Goal: Complete application form: Complete application form

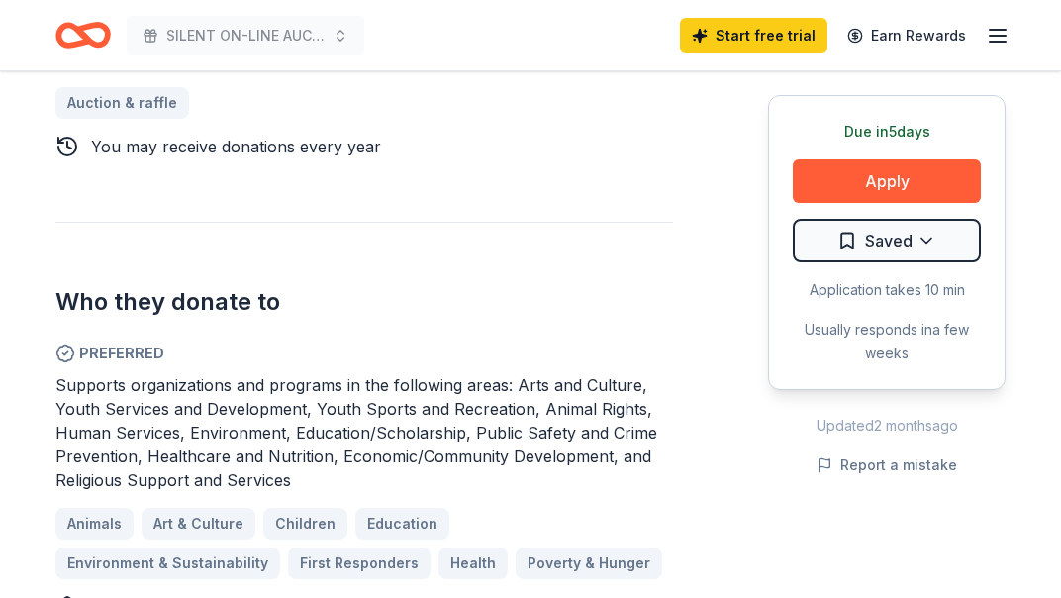
scroll to position [939, 0]
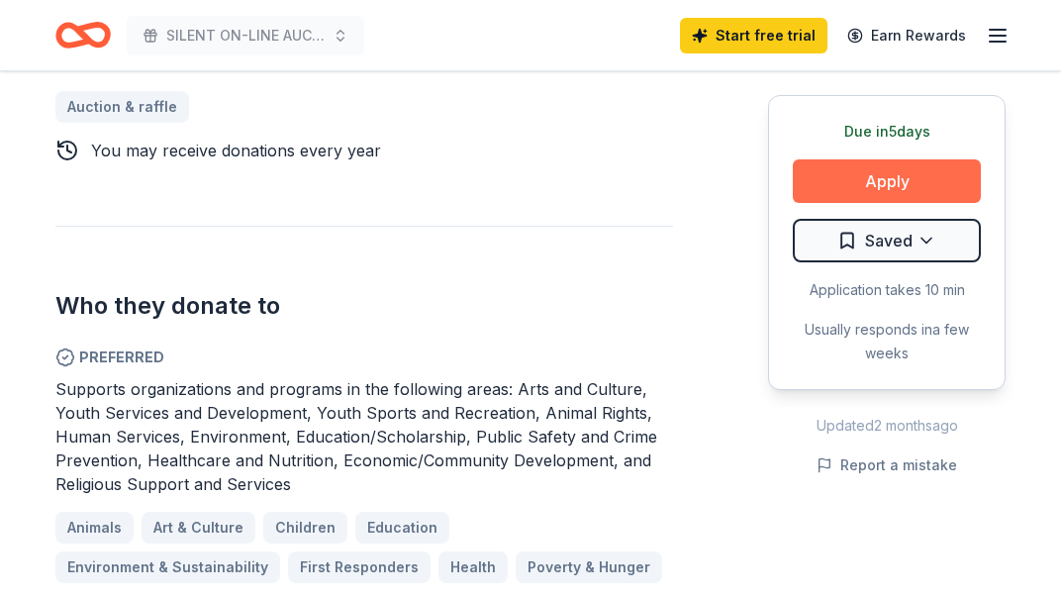
click at [854, 191] on button "Apply" at bounding box center [887, 181] width 188 height 44
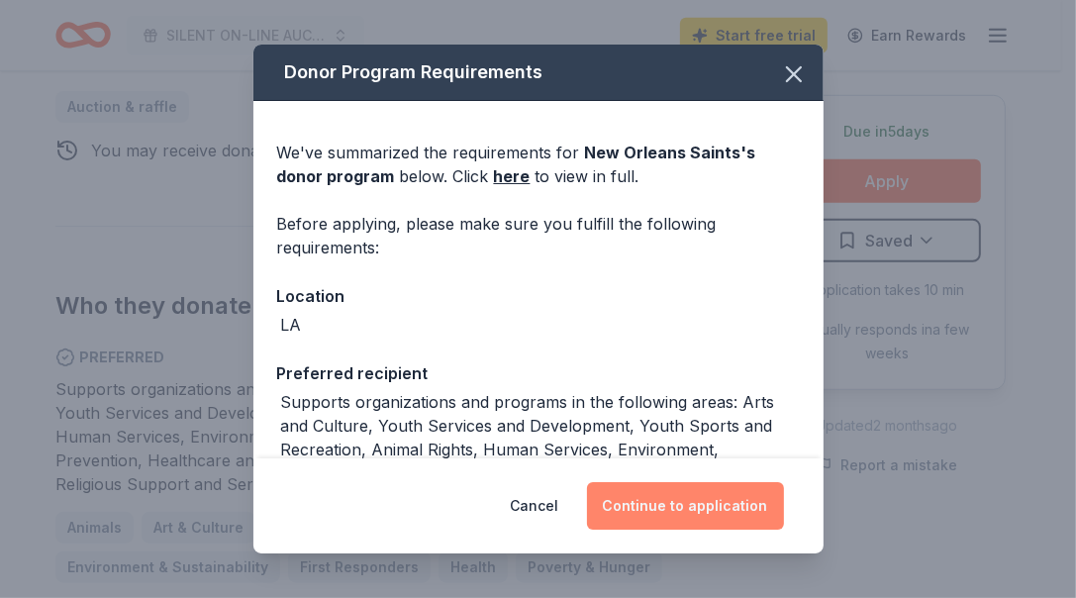
click at [691, 521] on button "Continue to application" at bounding box center [685, 506] width 197 height 48
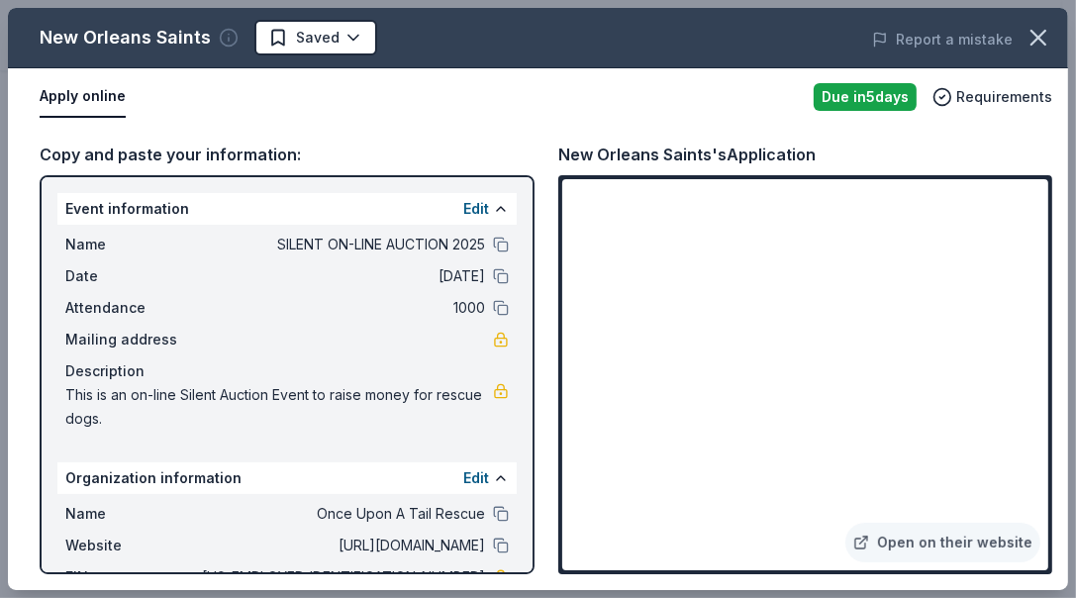
click at [225, 31] on icon "button" at bounding box center [229, 38] width 20 height 20
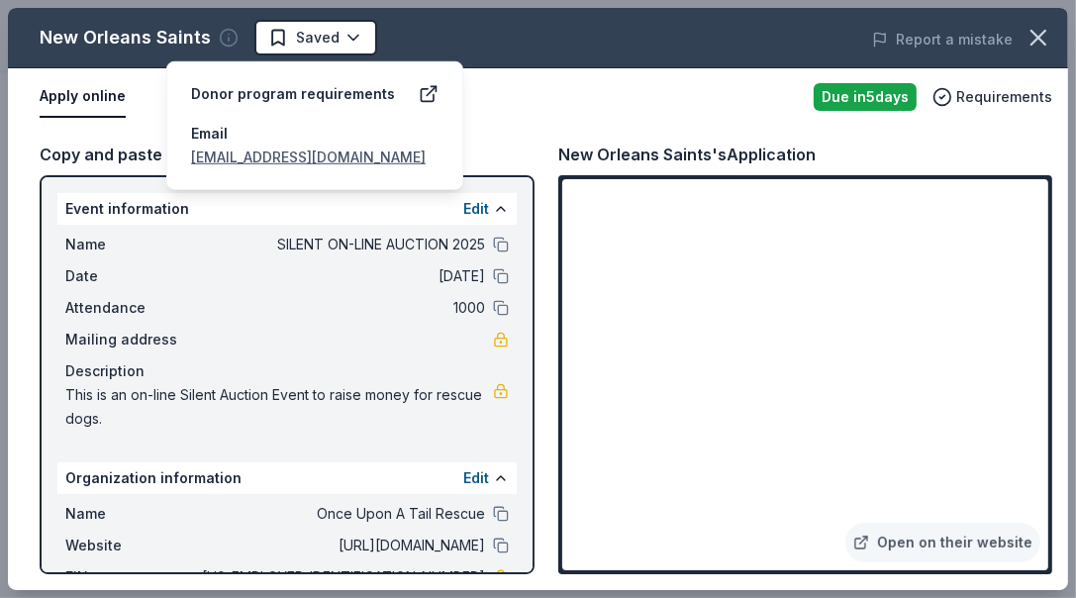
click at [225, 31] on icon "button" at bounding box center [229, 38] width 20 height 20
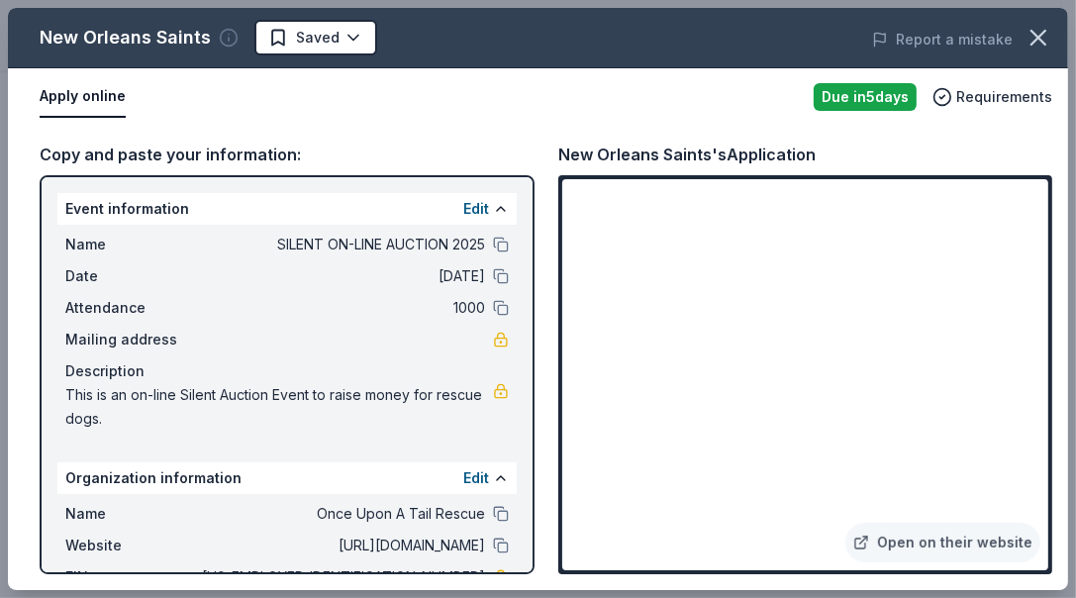
click at [225, 31] on icon "button" at bounding box center [229, 38] width 20 height 20
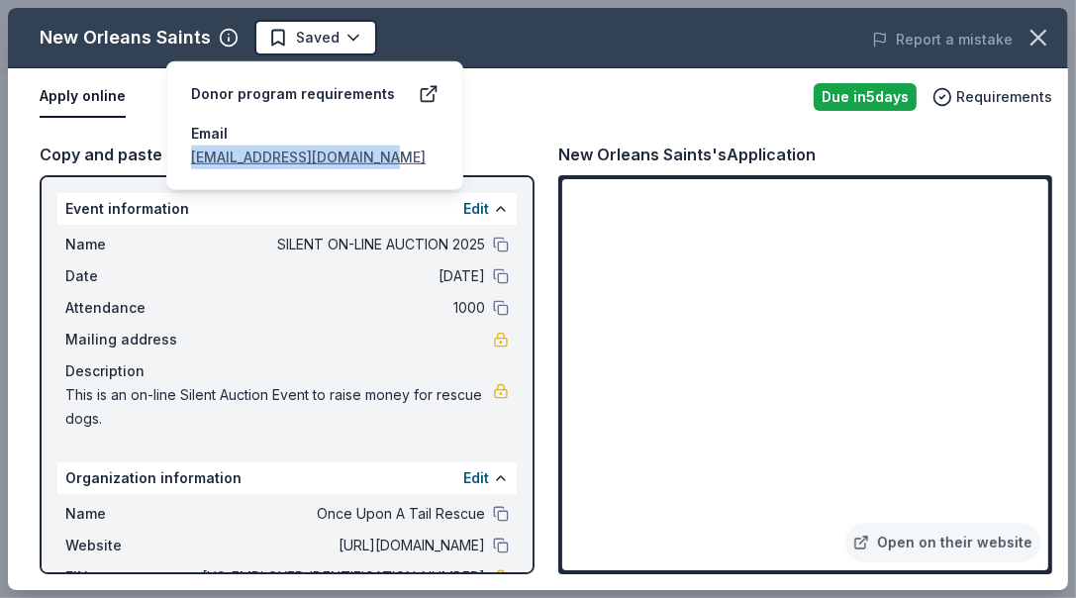
drag, startPoint x: 391, startPoint y: 156, endPoint x: 174, endPoint y: 156, distance: 216.8
click at [174, 156] on div "Donor program requirements Email SaintsGive@saints.nfl.com" at bounding box center [314, 125] width 297 height 129
copy link "SaintsGive@saints.nfl.com"
click at [609, 108] on div "Apply online" at bounding box center [419, 97] width 758 height 42
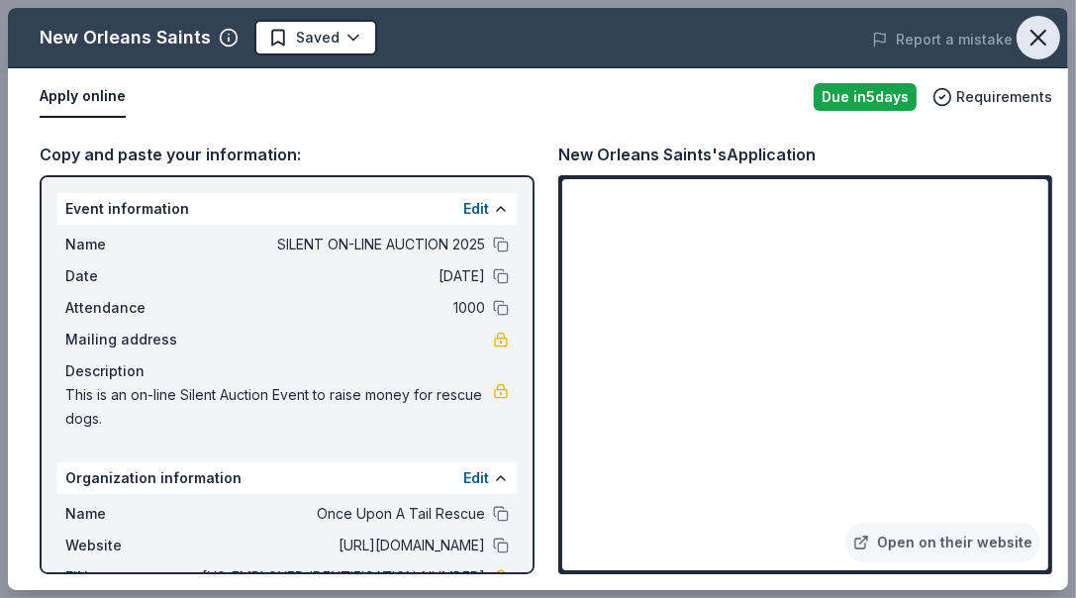
click at [1033, 34] on icon "button" at bounding box center [1038, 38] width 14 height 14
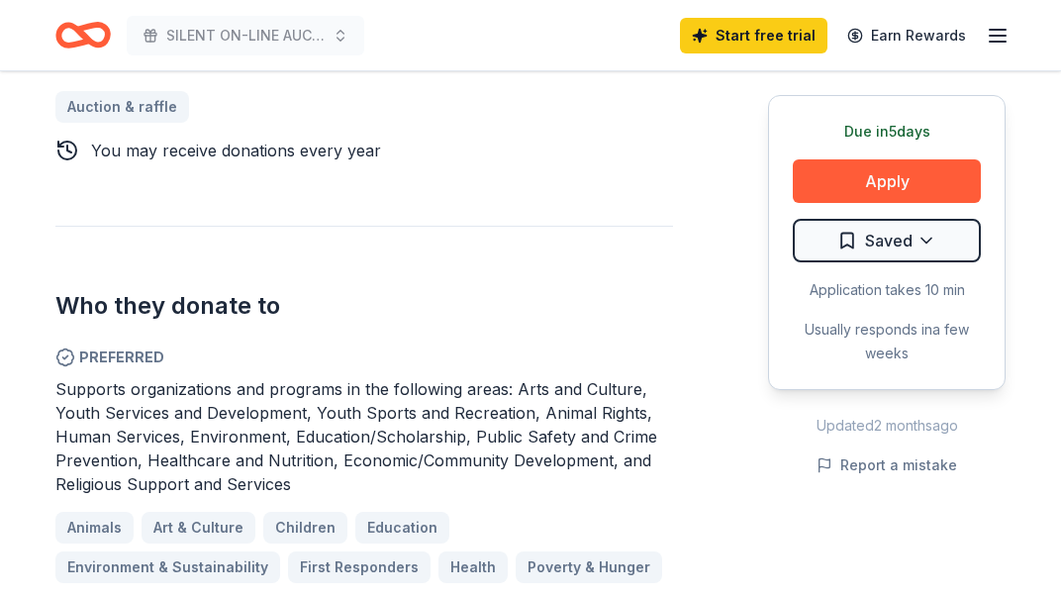
click at [518, 170] on div "Donating in LA The New Orleans Saints are a professional football team based in…" at bounding box center [364, 251] width 618 height 1179
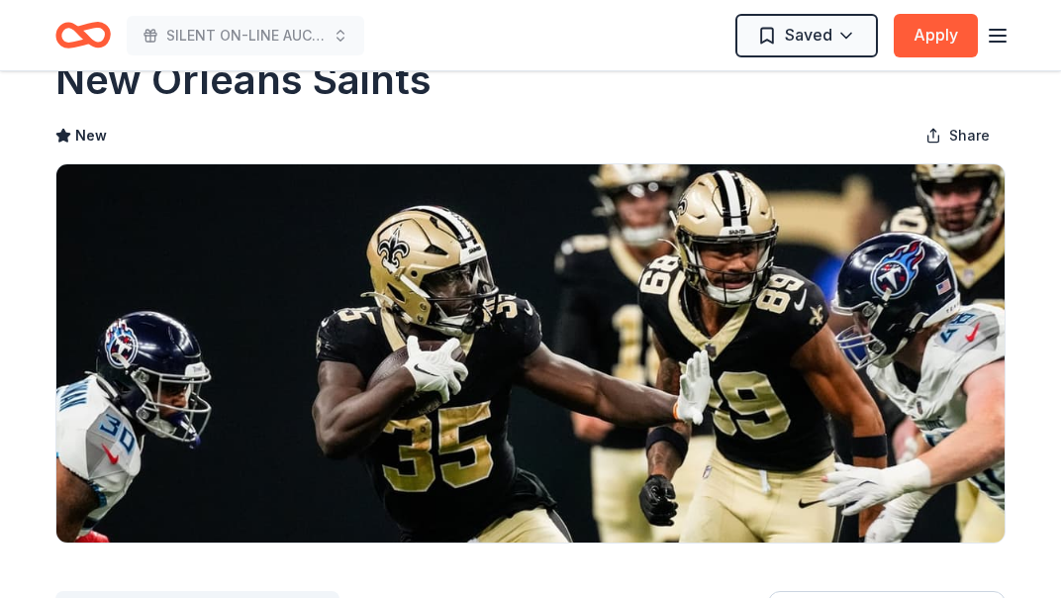
scroll to position [0, 0]
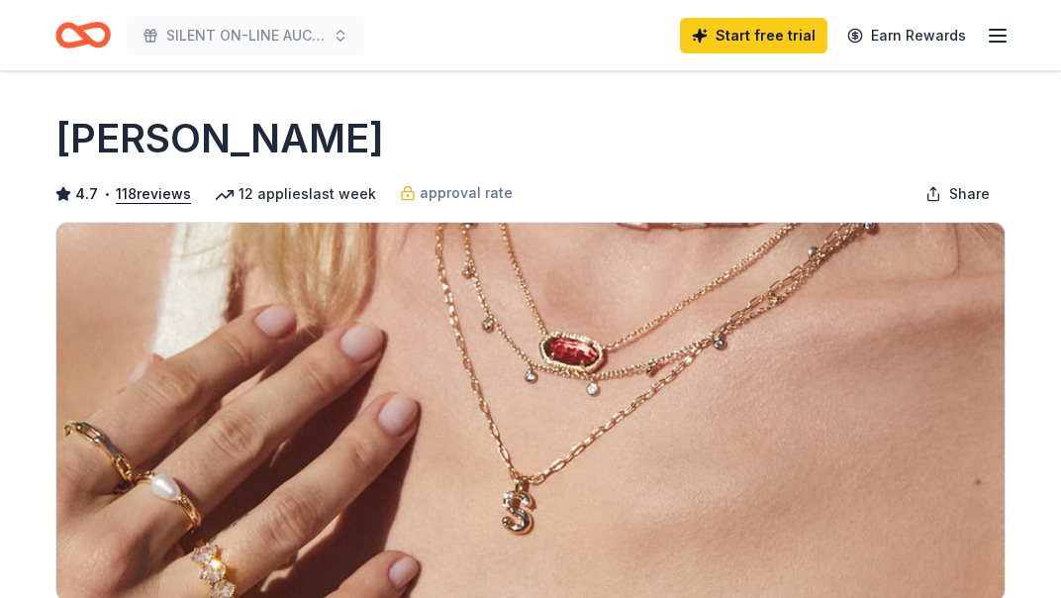
click at [492, 374] on img at bounding box center [530, 412] width 948 height 378
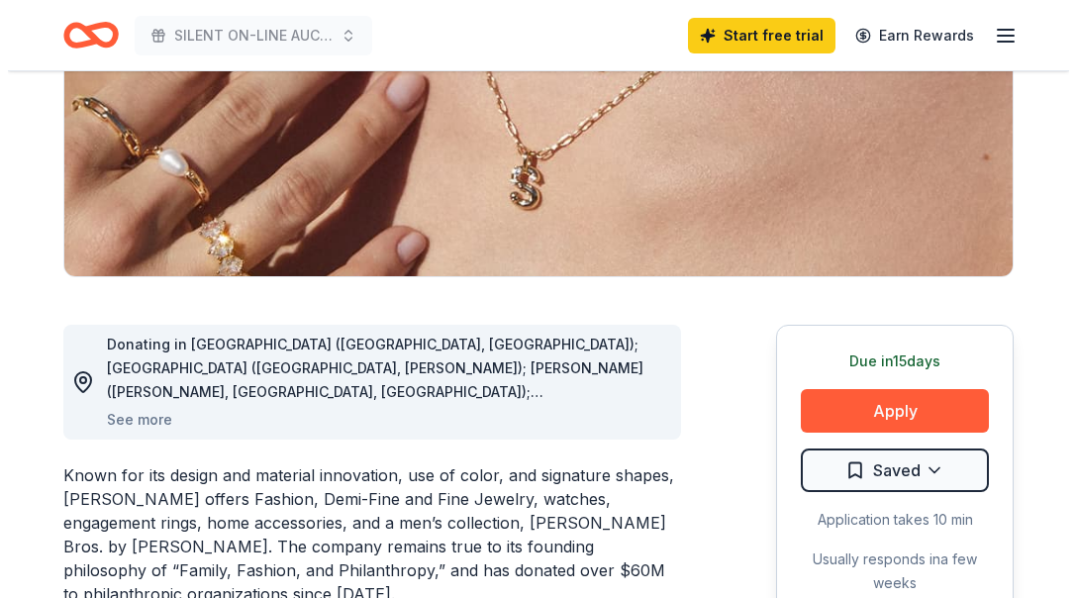
scroll to position [356, 0]
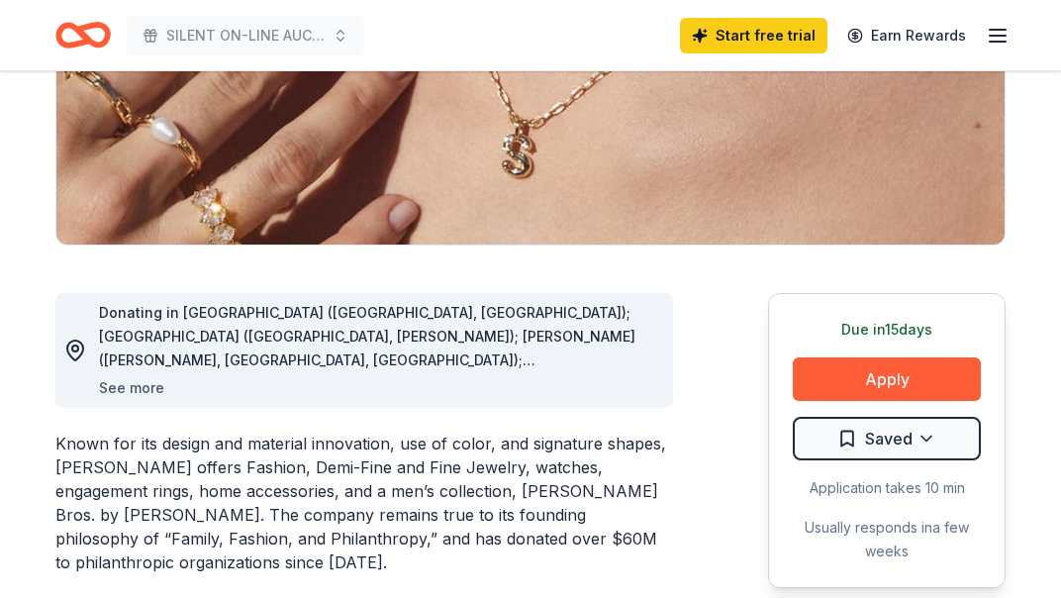
click at [139, 390] on button "See more" at bounding box center [131, 388] width 65 height 24
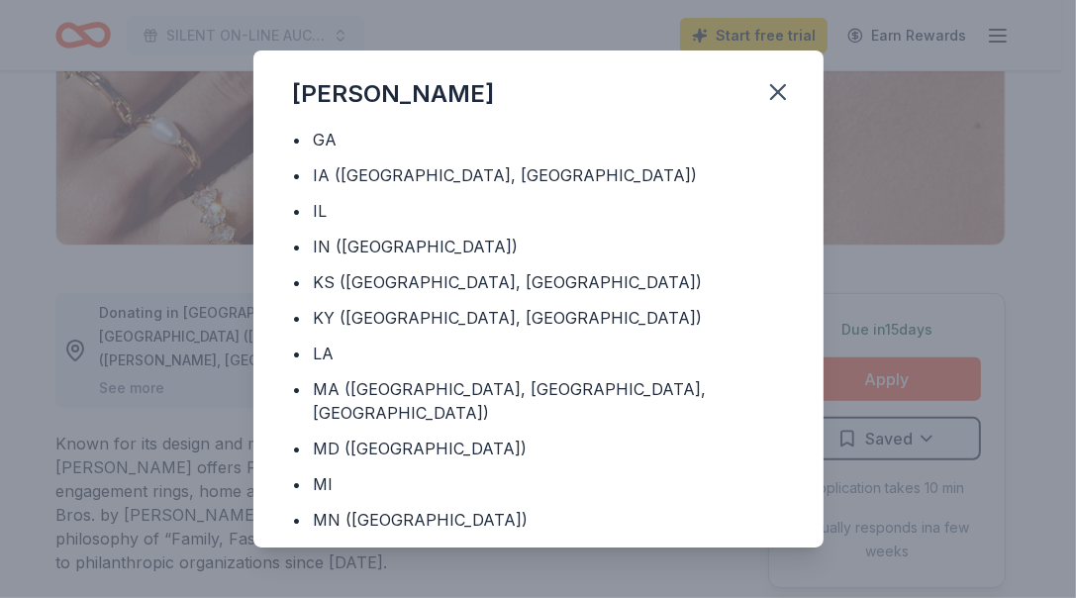
scroll to position [346, 0]
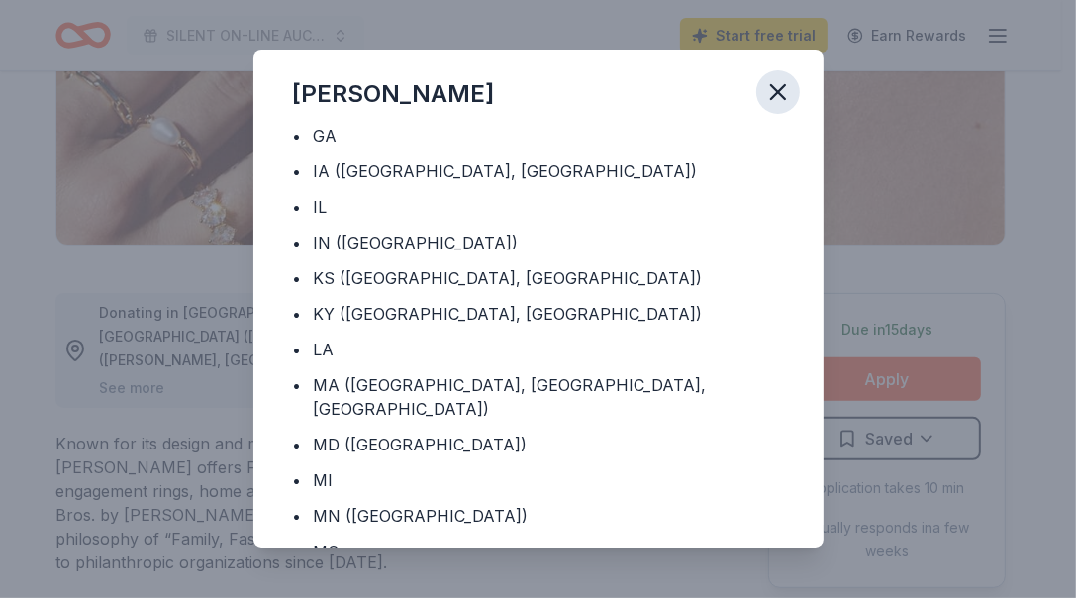
click at [777, 82] on icon "button" at bounding box center [778, 92] width 28 height 28
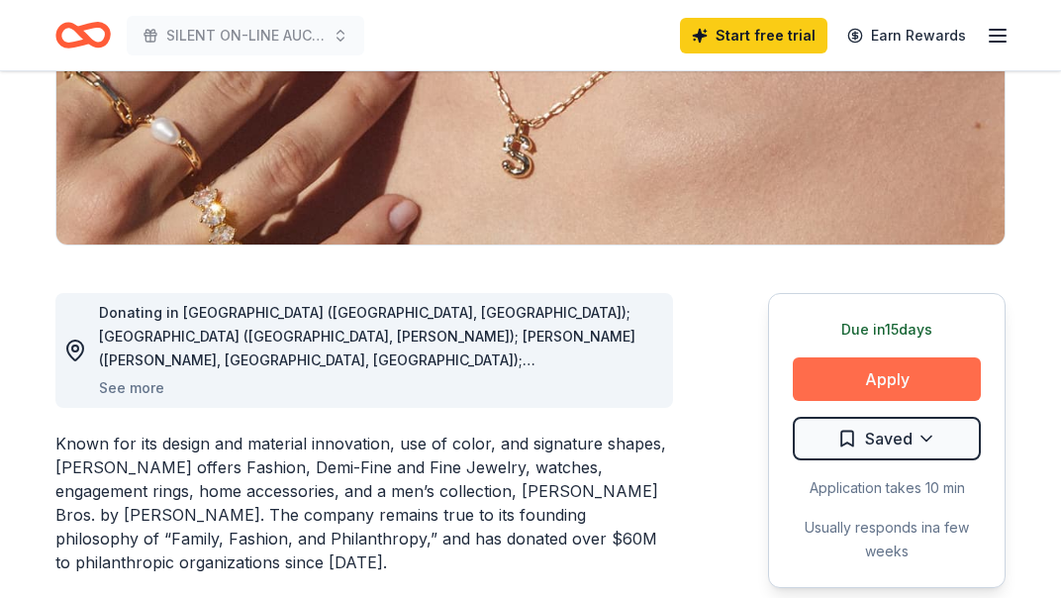
click at [879, 378] on button "Apply" at bounding box center [887, 379] width 188 height 44
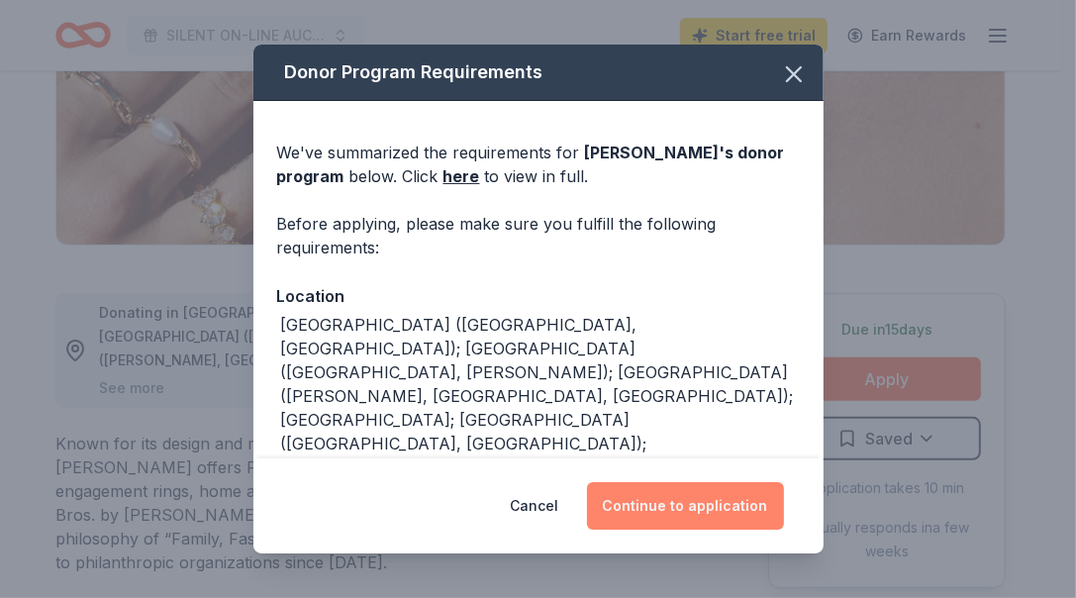
click at [680, 513] on button "Continue to application" at bounding box center [685, 506] width 197 height 48
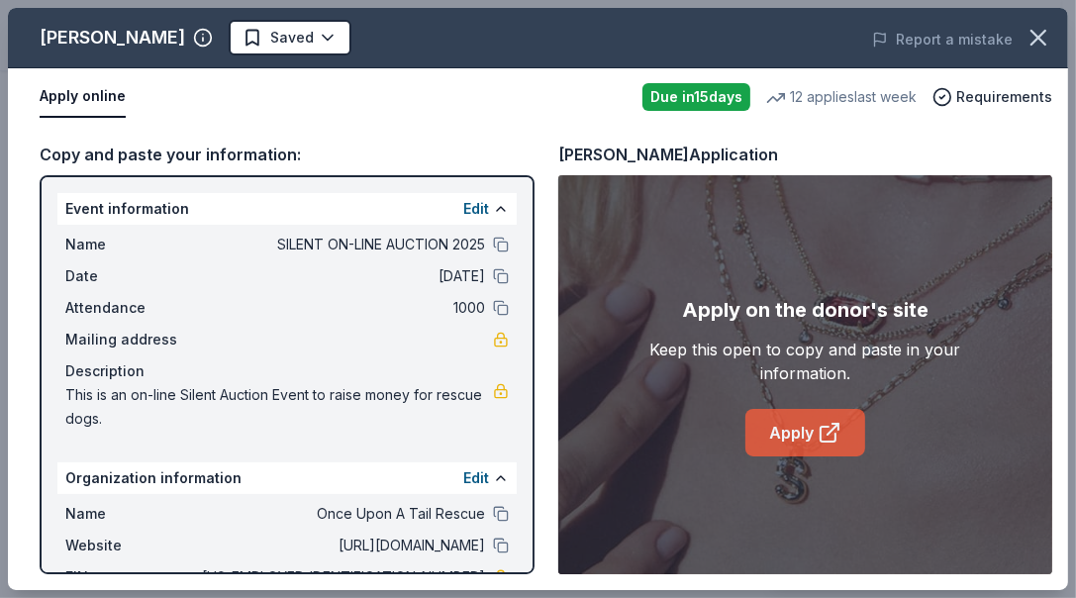
click at [783, 440] on link "Apply" at bounding box center [805, 433] width 120 height 48
